Goal: Browse casually

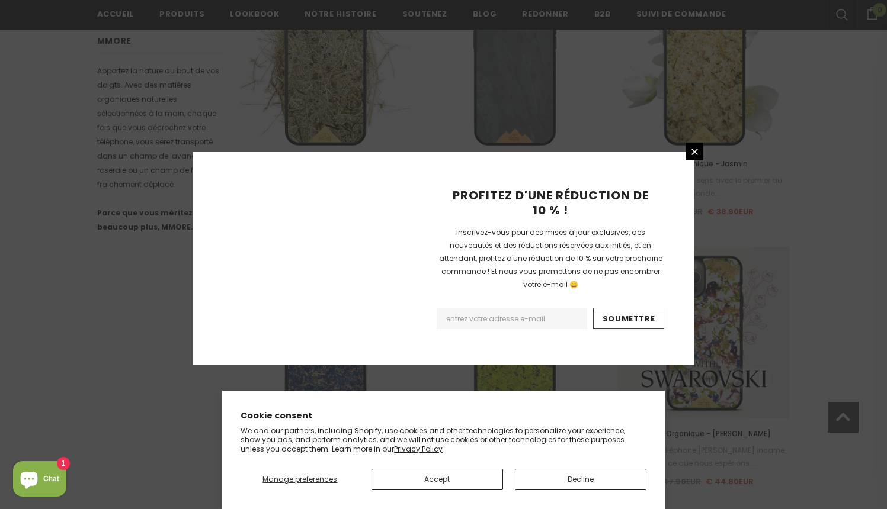
scroll to position [1350, 0]
